Goal: Information Seeking & Learning: Learn about a topic

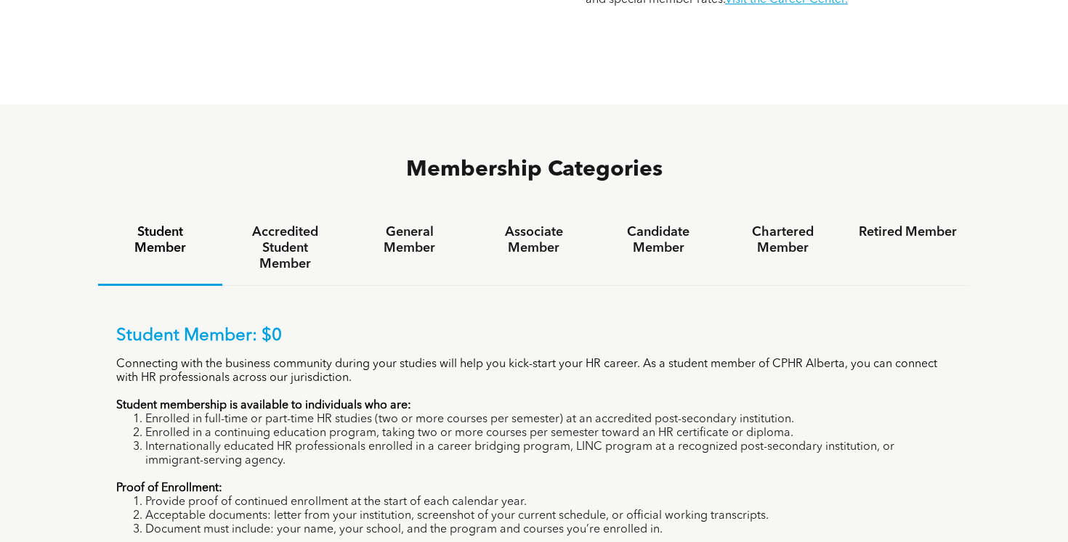
scroll to position [850, 0]
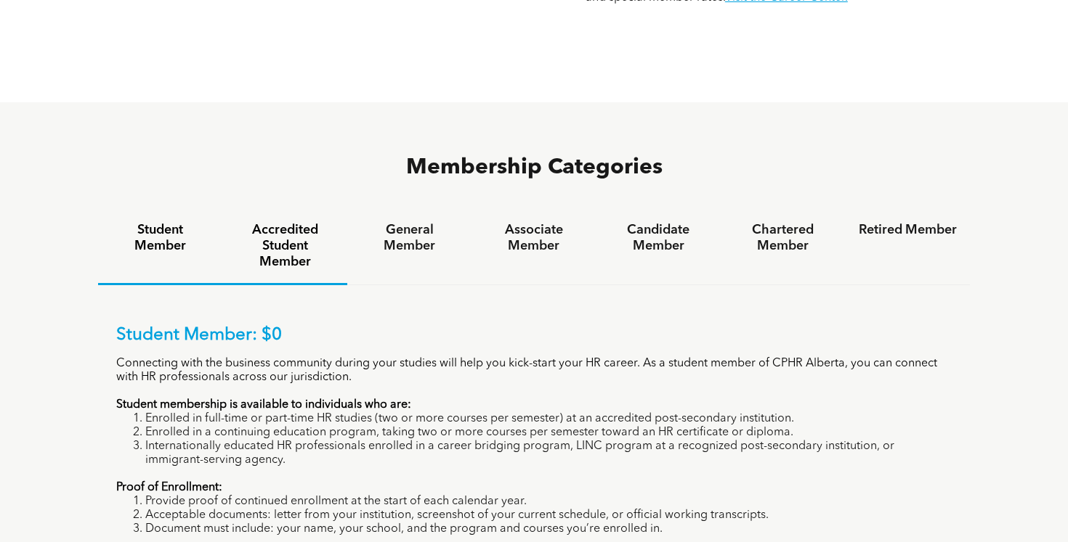
click at [296, 222] on h4 "Accredited Student Member" at bounding box center [284, 246] width 98 height 48
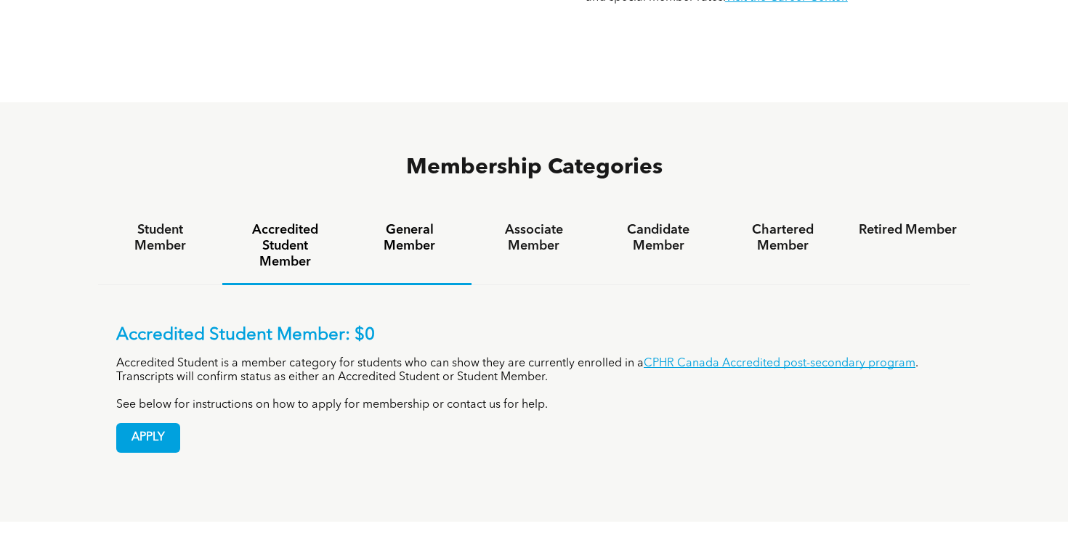
click at [415, 209] on div "General Member" at bounding box center [409, 247] width 124 height 76
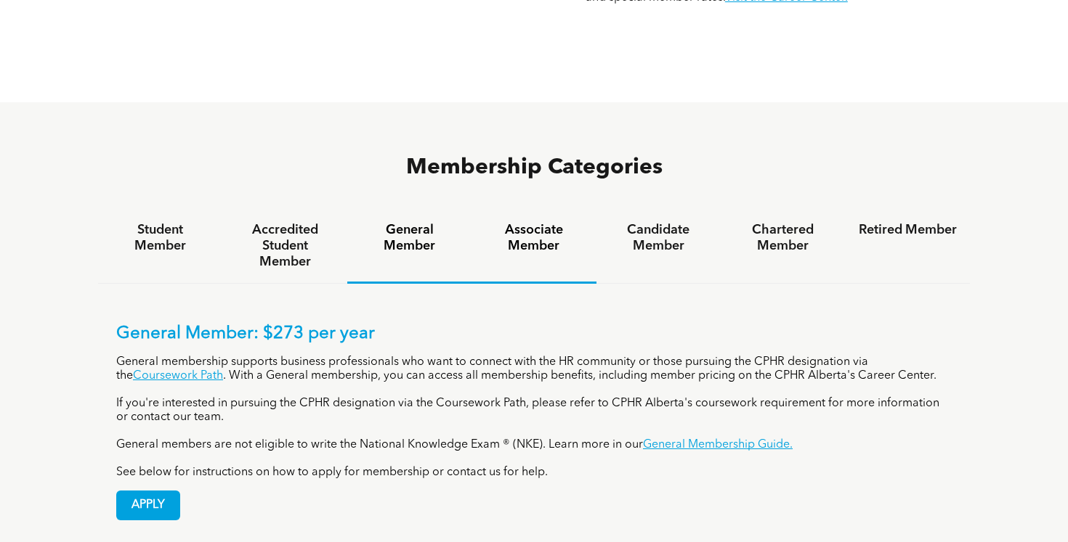
click at [511, 209] on div "Associate Member" at bounding box center [533, 246] width 124 height 75
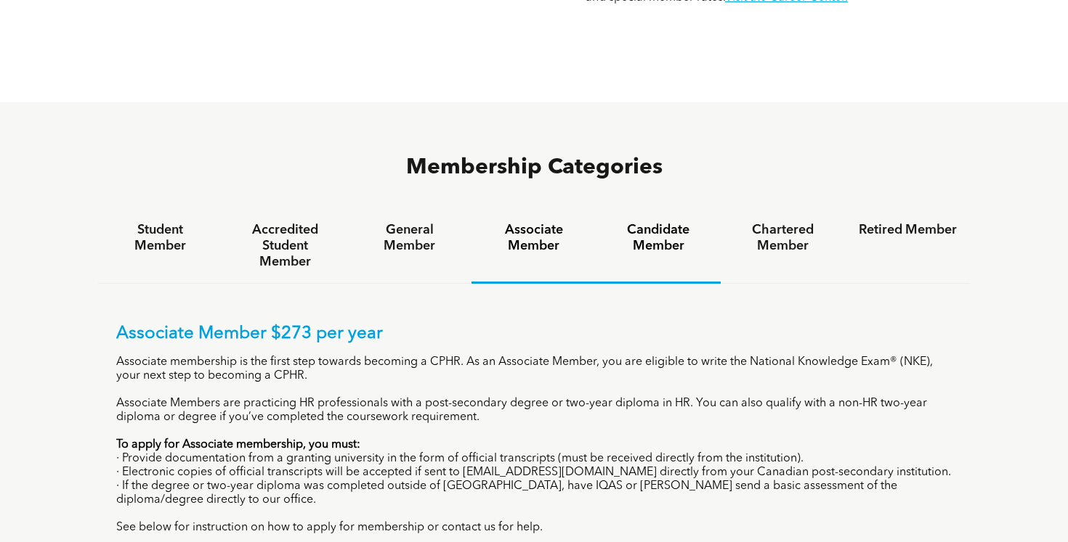
click at [627, 222] on h4 "Candidate Member" at bounding box center [658, 238] width 98 height 32
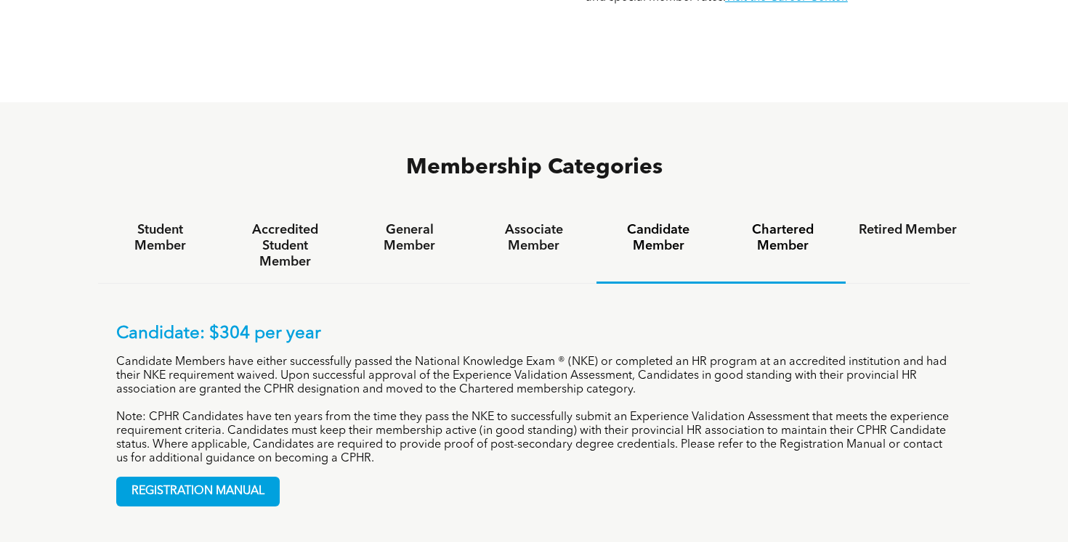
click at [815, 209] on div "Chartered Member" at bounding box center [782, 246] width 124 height 75
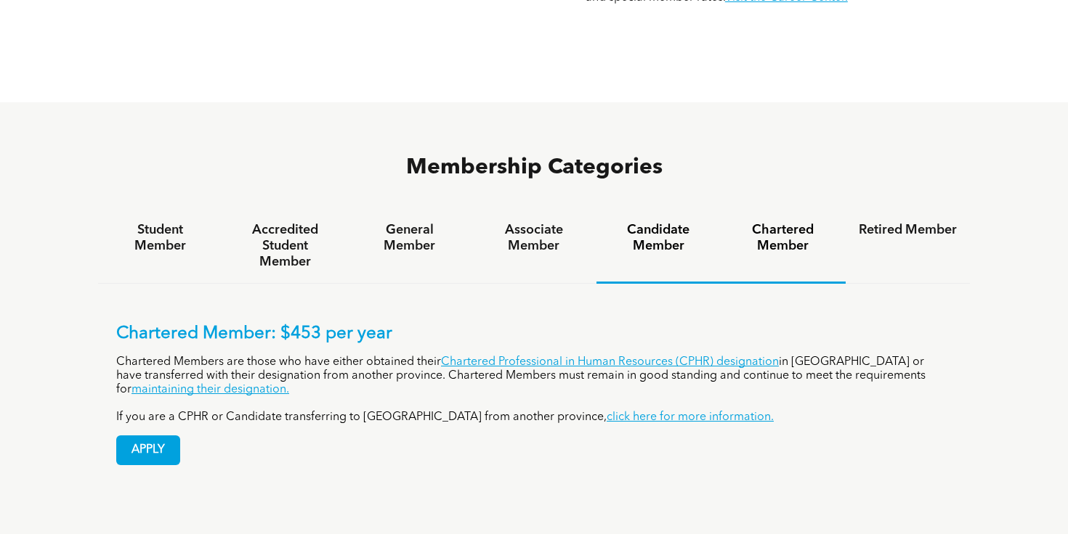
click at [682, 222] on h4 "Candidate Member" at bounding box center [658, 238] width 98 height 32
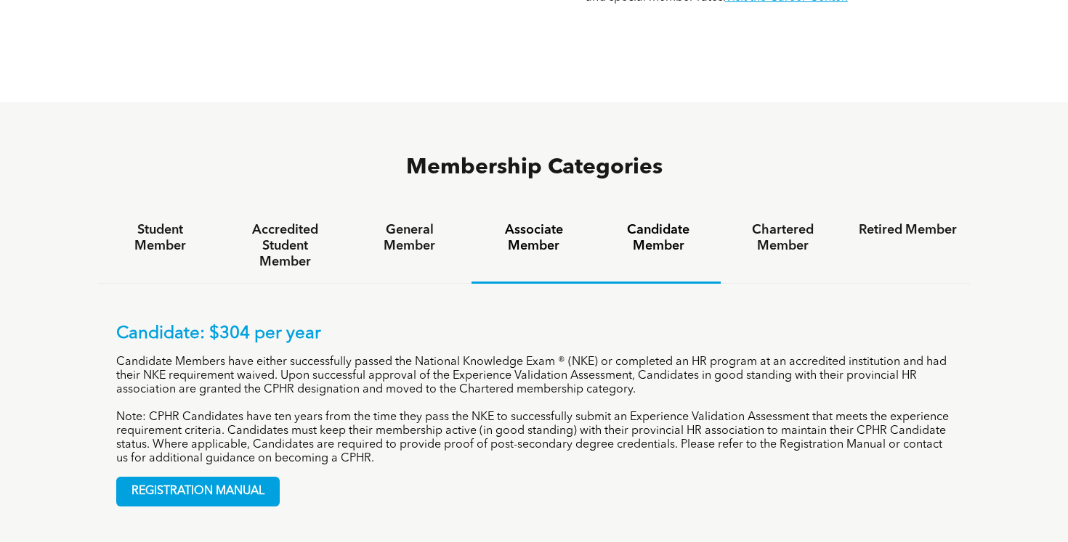
click at [551, 222] on h4 "Associate Member" at bounding box center [533, 238] width 98 height 32
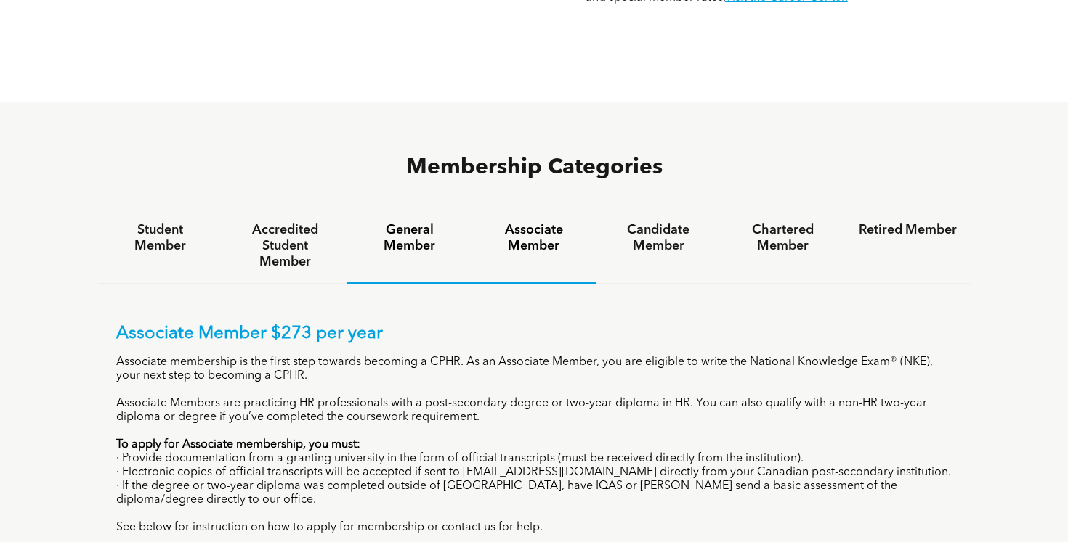
click at [397, 222] on h4 "General Member" at bounding box center [409, 238] width 98 height 32
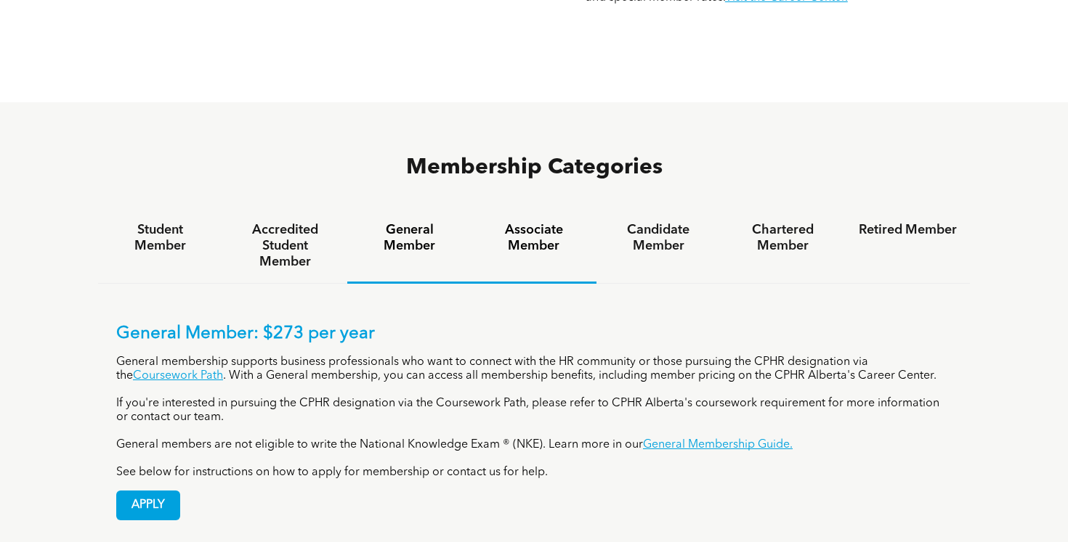
click at [542, 222] on h4 "Associate Member" at bounding box center [533, 238] width 98 height 32
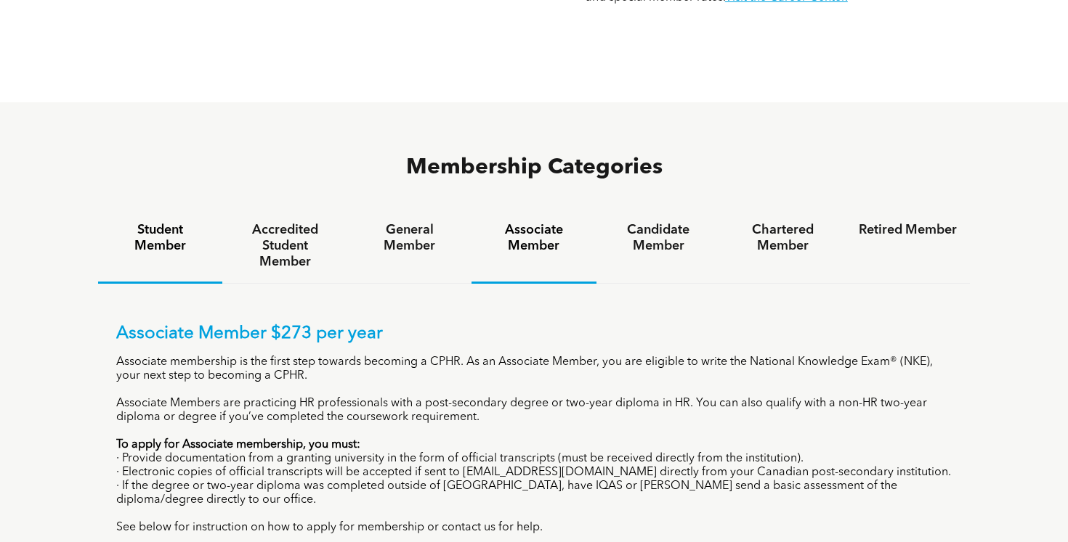
click at [159, 222] on h4 "Student Member" at bounding box center [160, 238] width 98 height 32
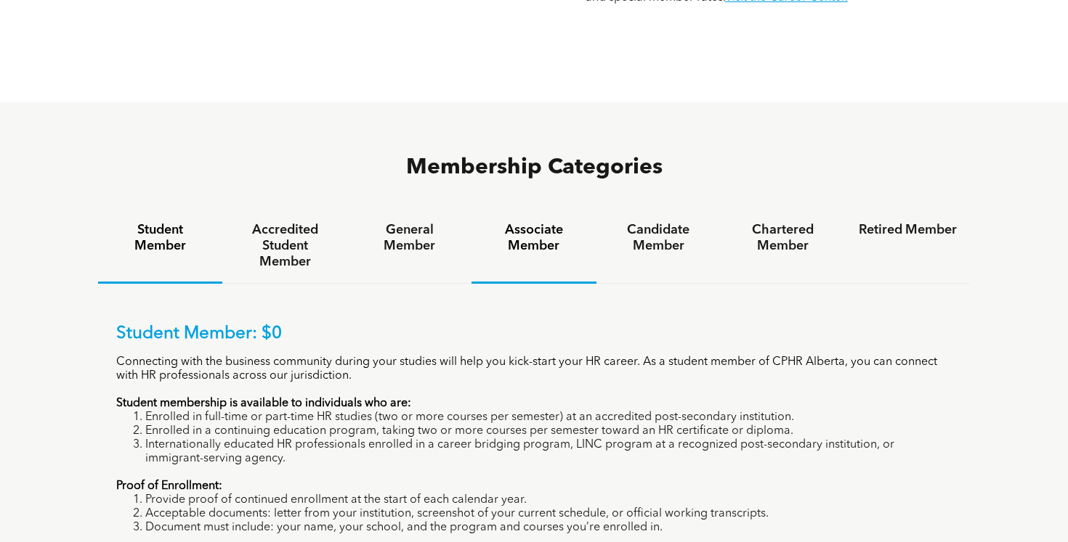
click at [540, 222] on h4 "Associate Member" at bounding box center [533, 238] width 98 height 32
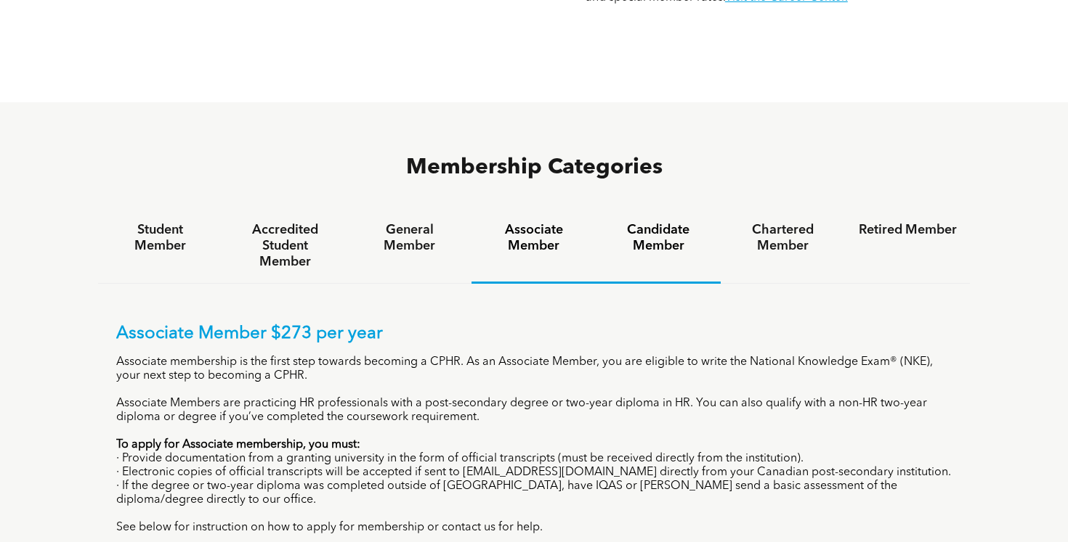
click at [667, 222] on h4 "Candidate Member" at bounding box center [658, 238] width 98 height 32
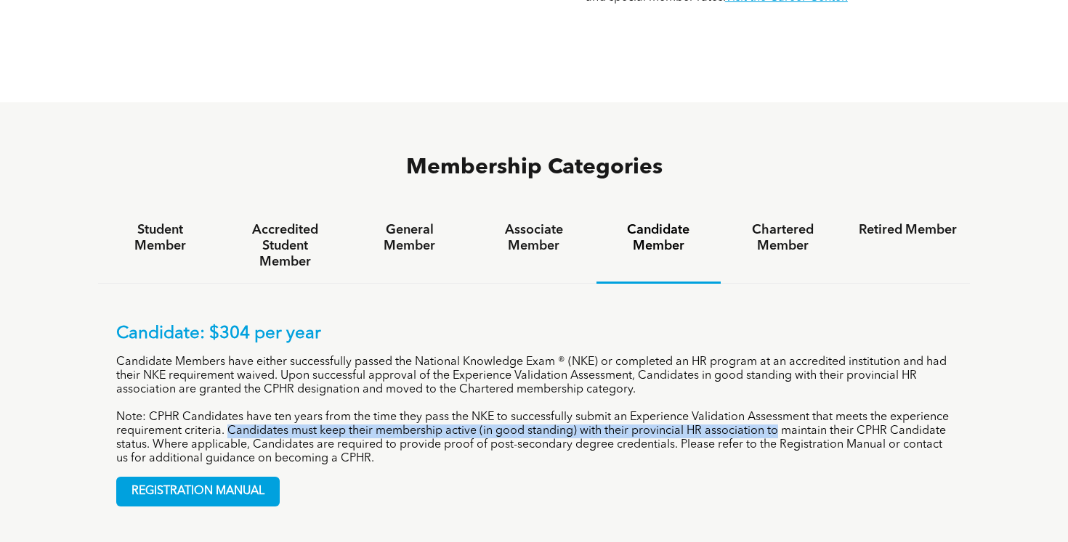
drag, startPoint x: 257, startPoint y: 362, endPoint x: 808, endPoint y: 367, distance: 550.5
click at [808, 411] on p "Note: CPHR Candidates have ten years from the time they pass the NKE to success…" at bounding box center [533, 438] width 835 height 55
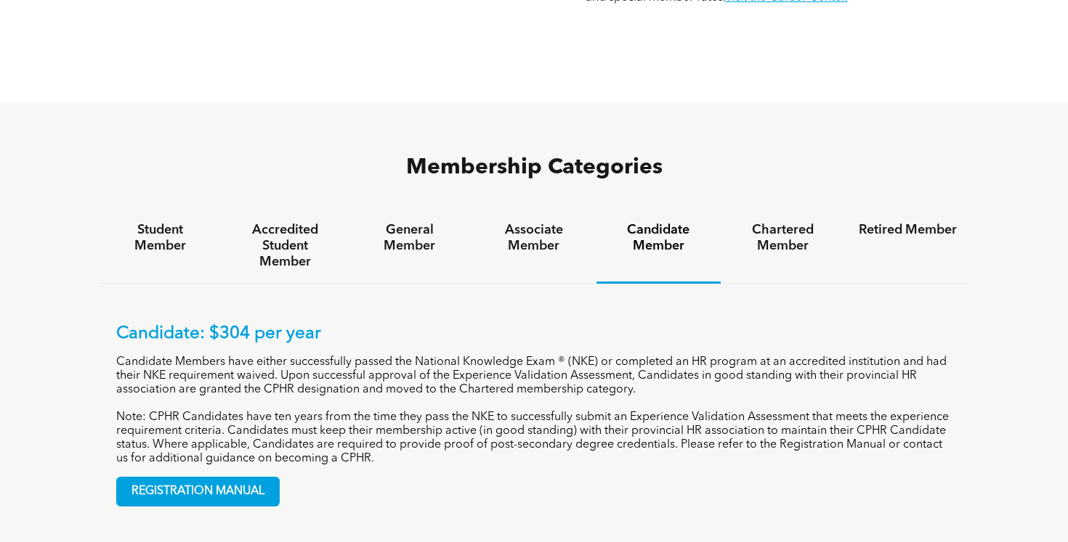
click at [265, 411] on p "Note: CPHR Candidates have ten years from the time they pass the NKE to success…" at bounding box center [533, 438] width 835 height 55
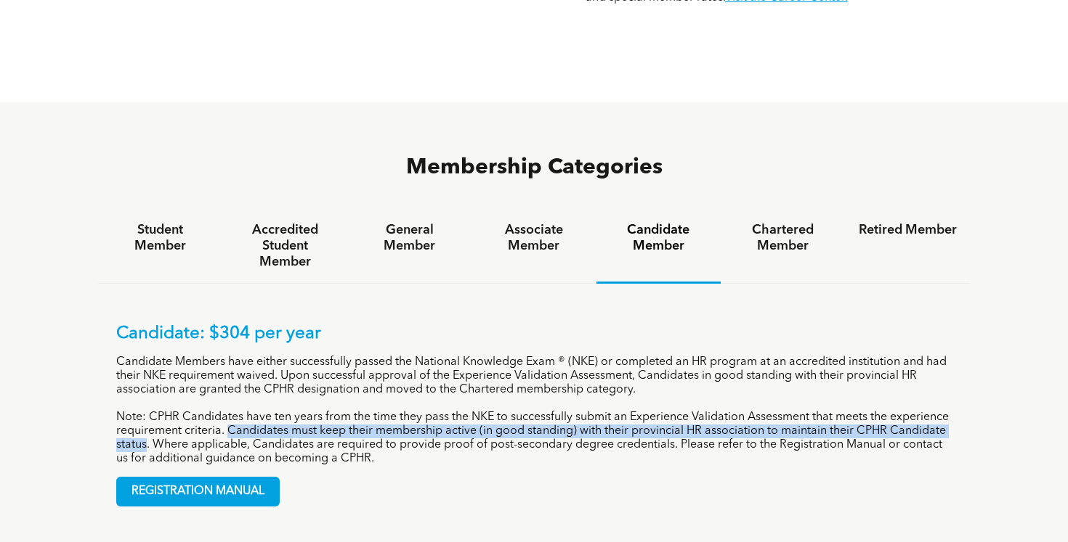
drag, startPoint x: 206, startPoint y: 375, endPoint x: 256, endPoint y: 363, distance: 52.3
click at [256, 411] on p "Note: CPHR Candidates have ten years from the time they pass the NKE to success…" at bounding box center [533, 438] width 835 height 55
copy p "Candidates must keep their membership active (in good standing) with their prov…"
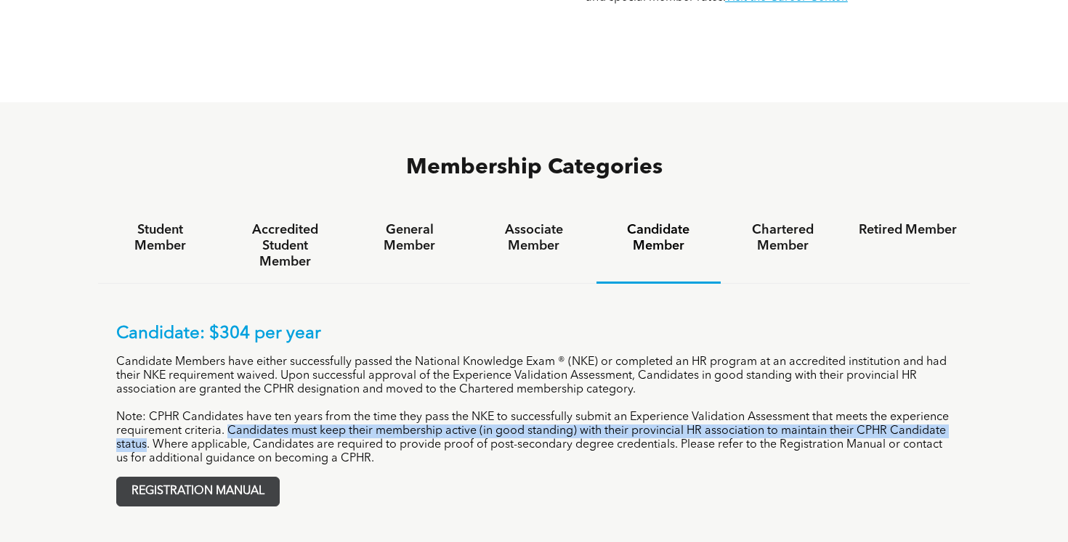
click at [143, 478] on span "REGISTRATION MANUAL" at bounding box center [198, 492] width 162 height 28
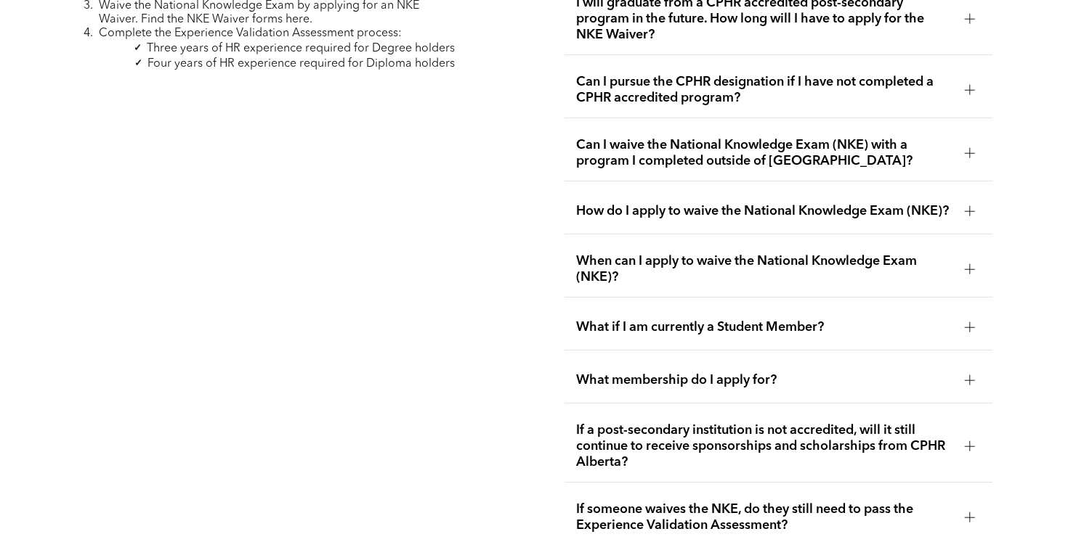
scroll to position [2450, 0]
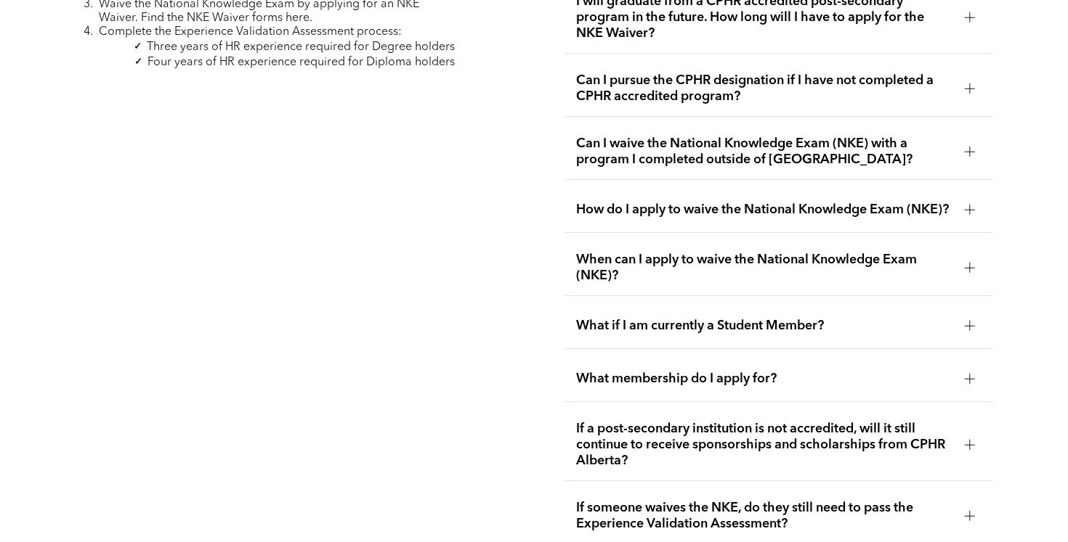
click at [792, 318] on span "What if I am currently a Student Member?" at bounding box center [764, 326] width 377 height 16
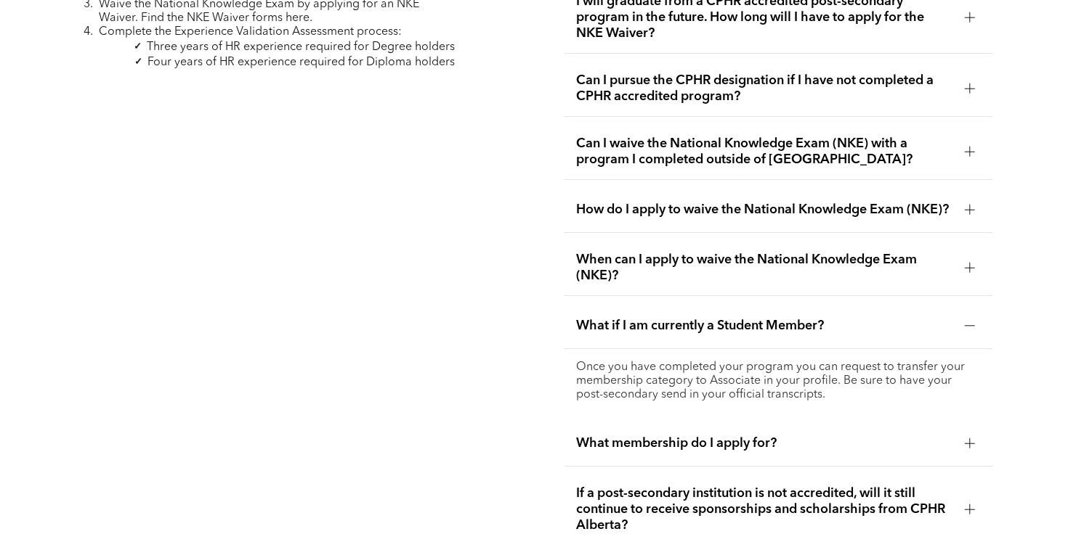
click at [757, 442] on div "What membership do I apply for?" at bounding box center [778, 444] width 428 height 46
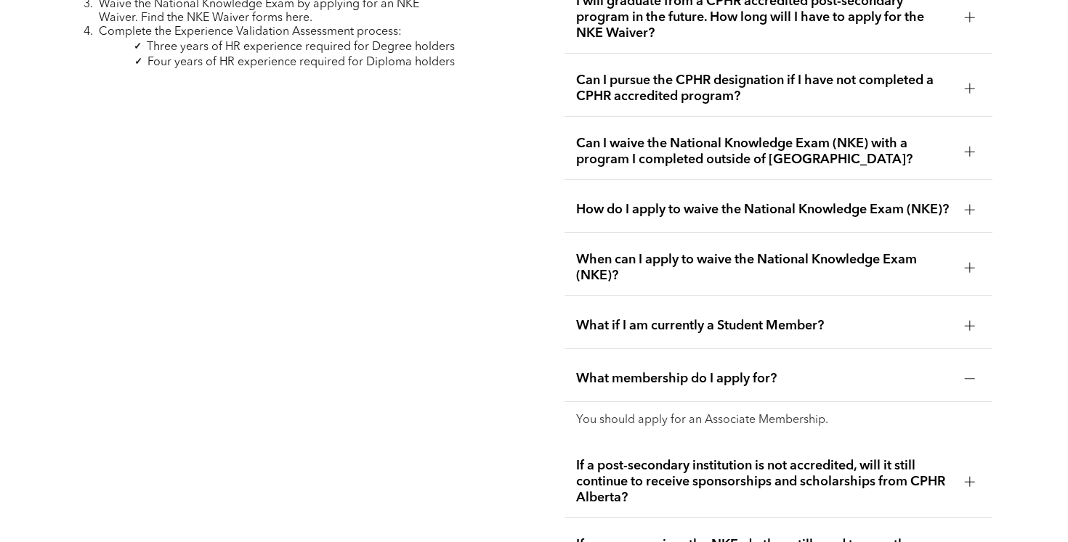
click at [785, 202] on span "How do I apply to waive the National Knowledge Exam (NKE)?" at bounding box center [764, 210] width 377 height 16
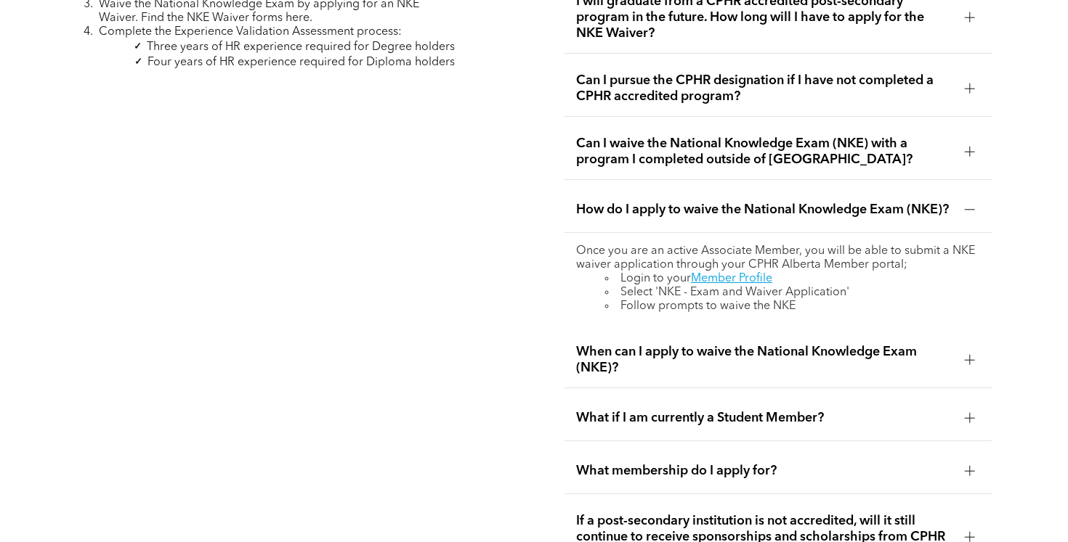
click at [785, 202] on span "How do I apply to waive the National Knowledge Exam (NKE)?" at bounding box center [764, 210] width 377 height 16
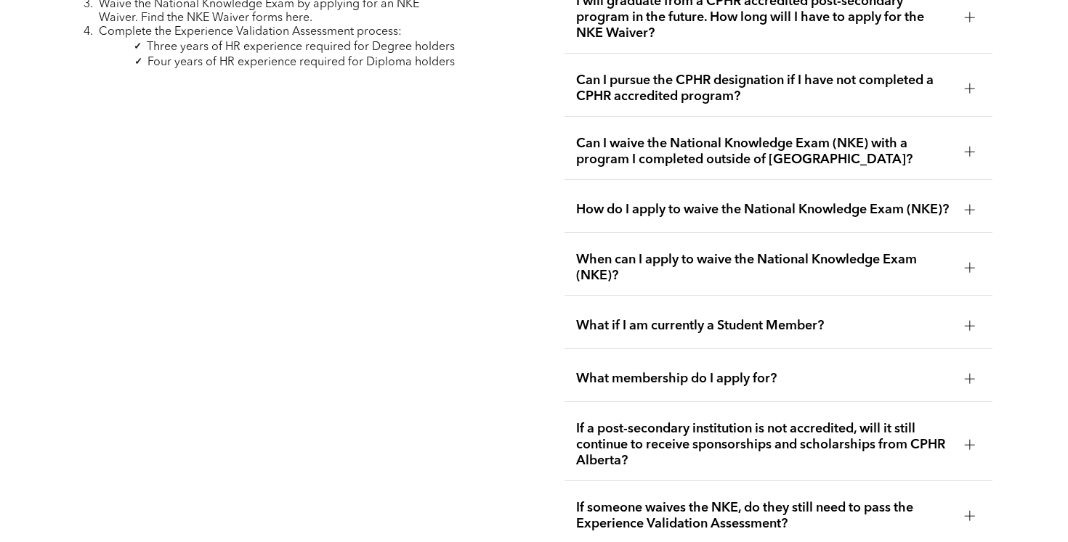
click at [770, 202] on span "How do I apply to waive the National Knowledge Exam (NKE)?" at bounding box center [764, 210] width 377 height 16
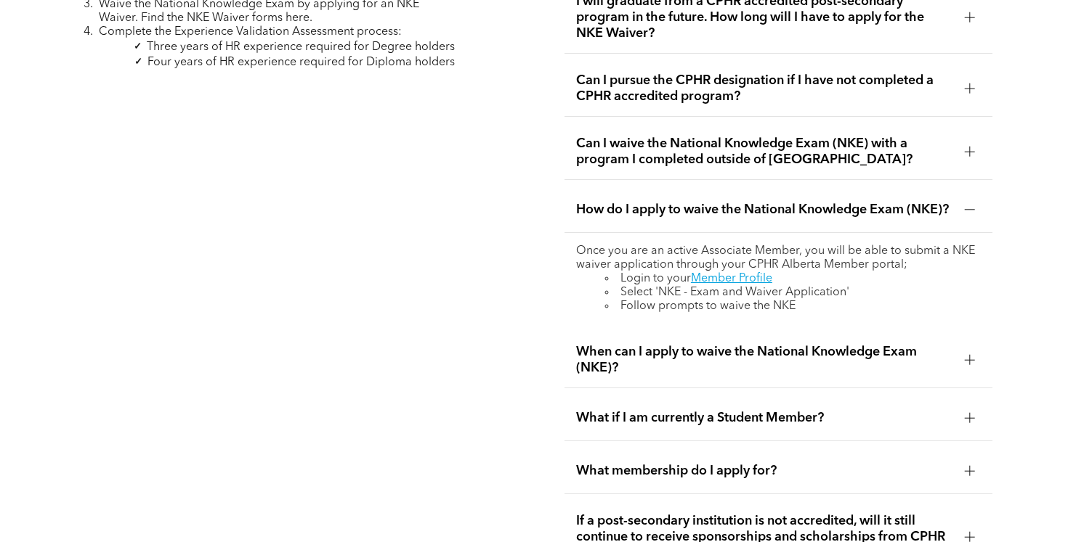
click at [808, 209] on span "How do I apply to waive the National Knowledge Exam (NKE)?" at bounding box center [764, 210] width 377 height 16
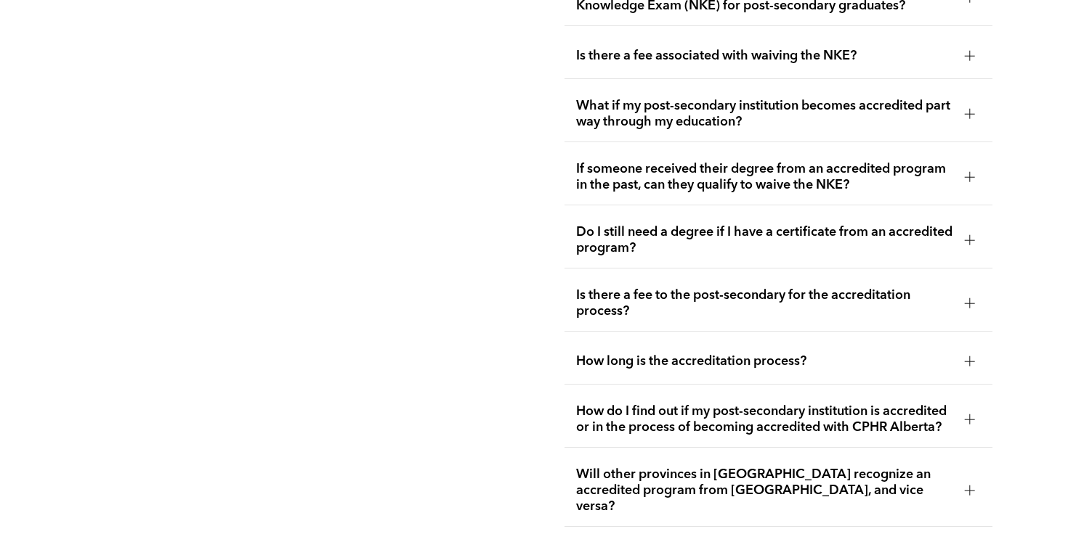
scroll to position [3034, 0]
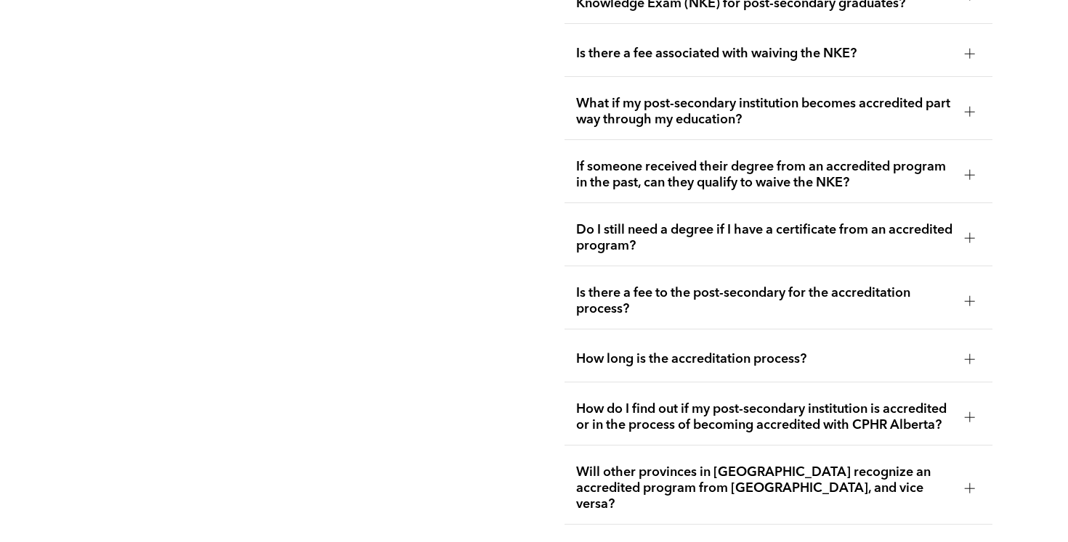
click at [824, 351] on span "How long is the accreditation process?" at bounding box center [764, 359] width 377 height 16
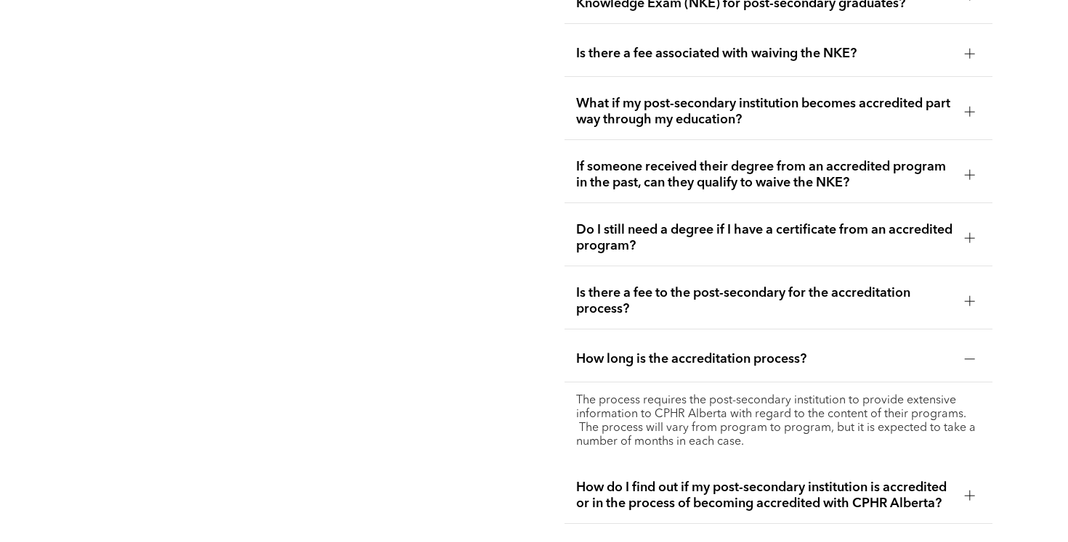
click at [824, 351] on span "How long is the accreditation process?" at bounding box center [764, 359] width 377 height 16
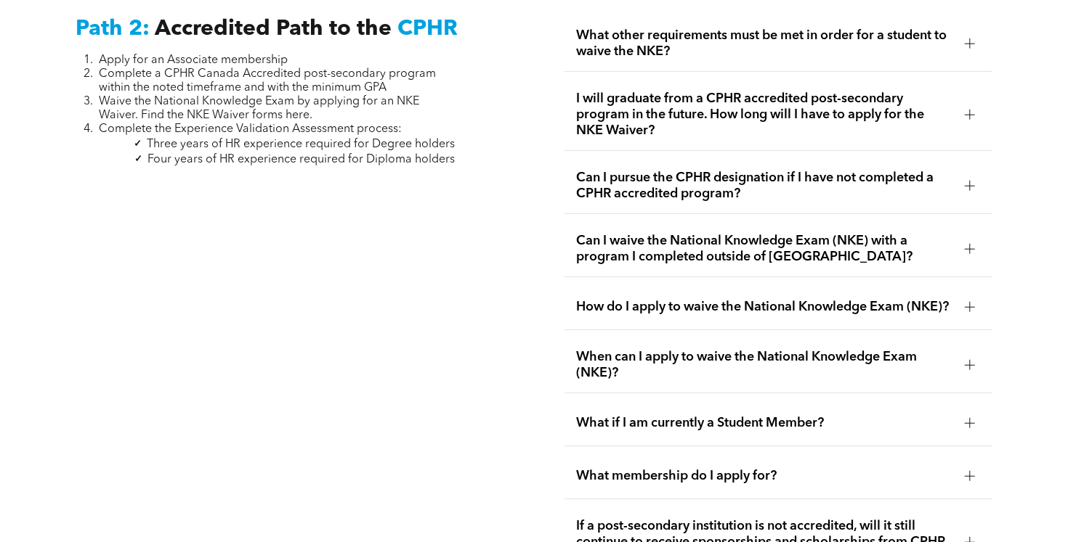
scroll to position [2351, 0]
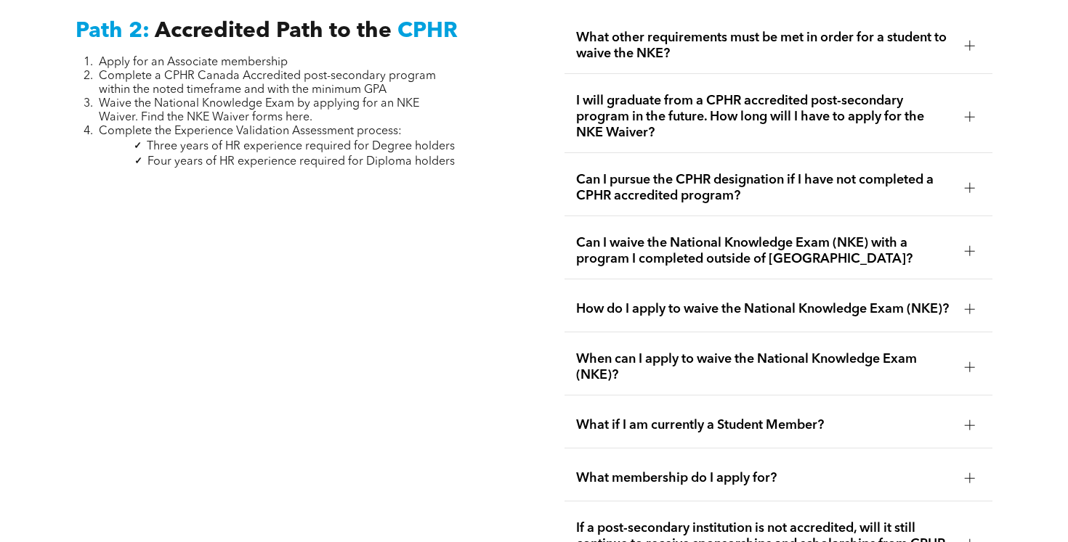
click at [835, 176] on span "Can I pursue the CPHR designation if I have not completed a CPHR accredited pro…" at bounding box center [764, 188] width 377 height 32
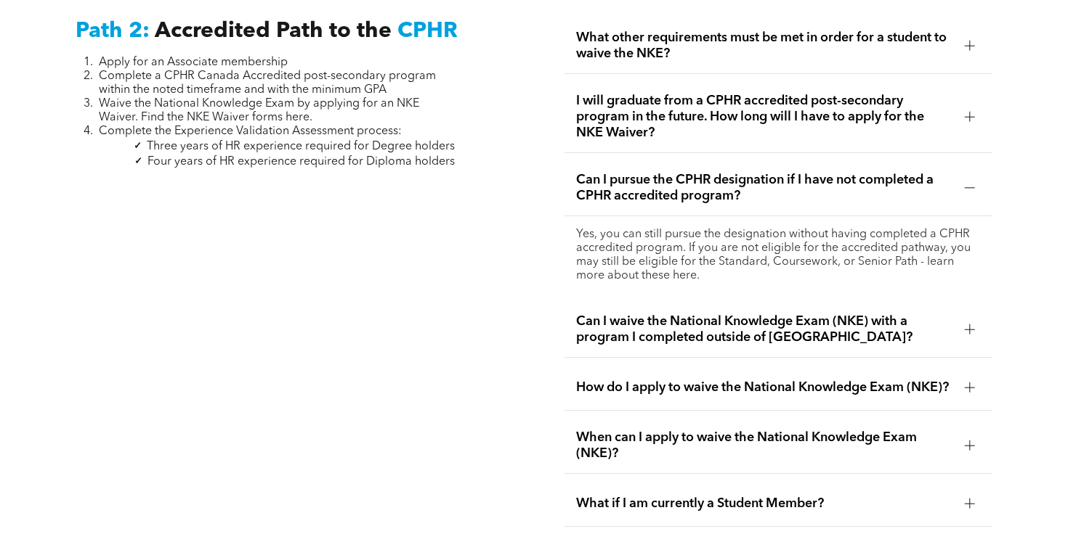
click at [835, 176] on span "Can I pursue the CPHR designation if I have not completed a CPHR accredited pro…" at bounding box center [764, 188] width 377 height 32
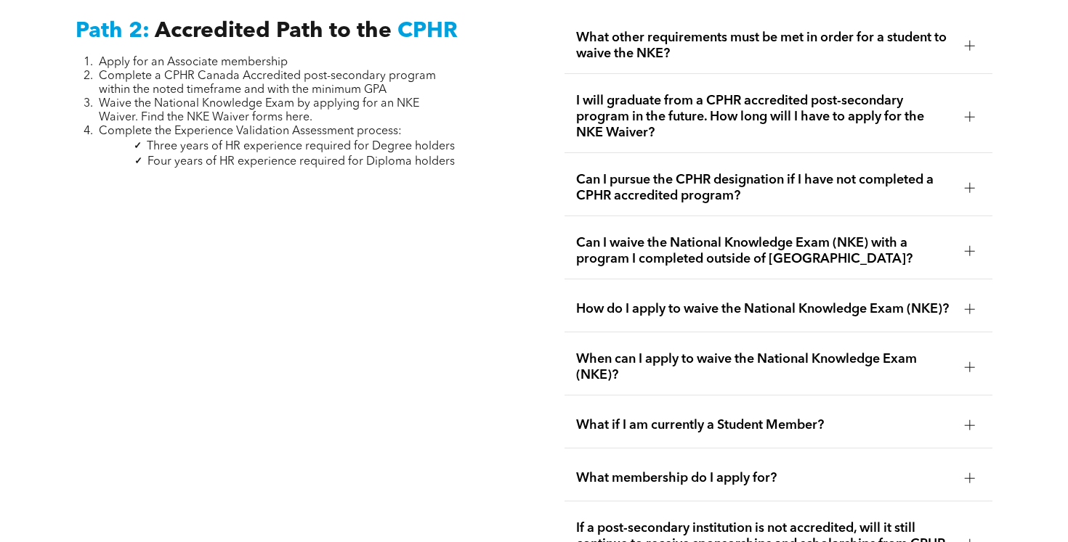
click at [688, 239] on span "Can I waive the National Knowledge Exam (NKE) with a program I completed outsid…" at bounding box center [764, 251] width 377 height 32
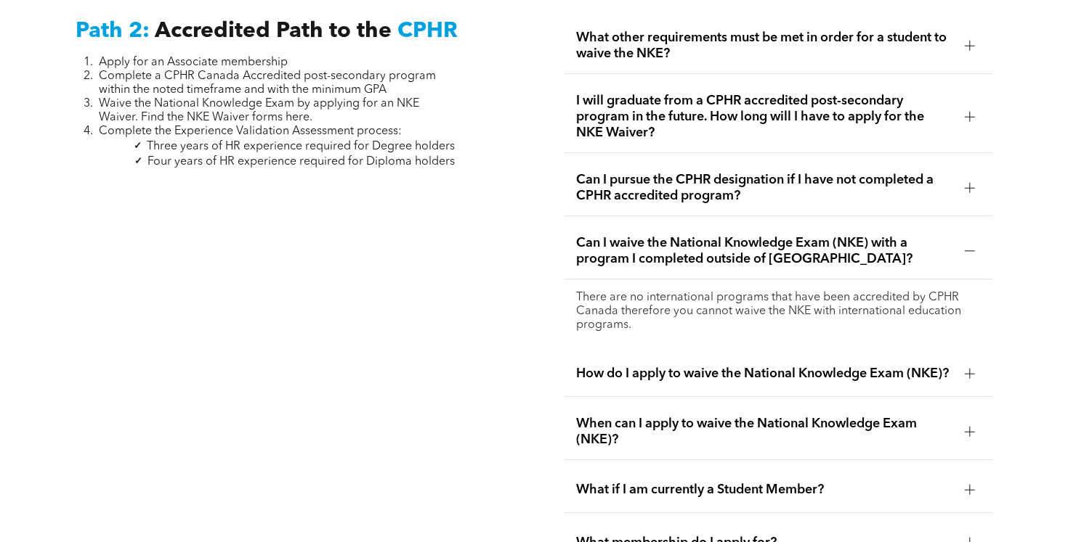
click at [688, 239] on span "Can I waive the National Knowledge Exam (NKE) with a program I completed outsid…" at bounding box center [764, 251] width 377 height 32
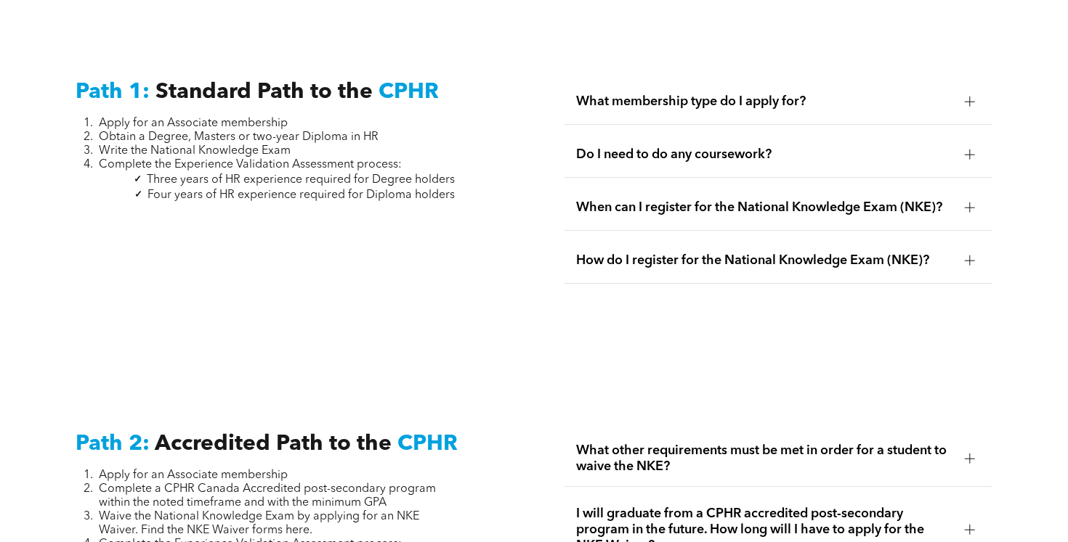
scroll to position [1935, 0]
